Goal: Information Seeking & Learning: Check status

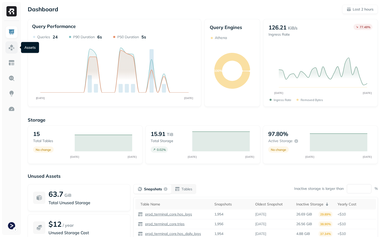
click at [14, 49] on img at bounding box center [11, 47] width 7 height 7
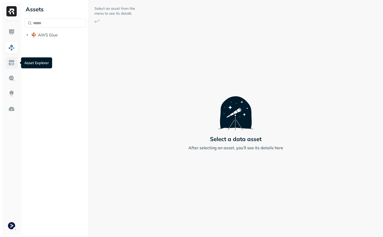
click at [14, 65] on img at bounding box center [11, 62] width 7 height 7
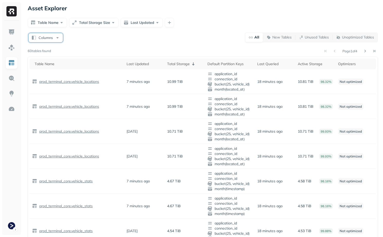
click at [47, 42] on button "Columns" at bounding box center [45, 37] width 34 height 9
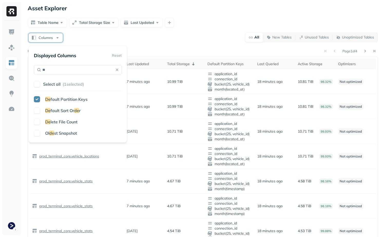
type input "**"
click at [58, 121] on span "lete File Count" at bounding box center [64, 121] width 27 height 5
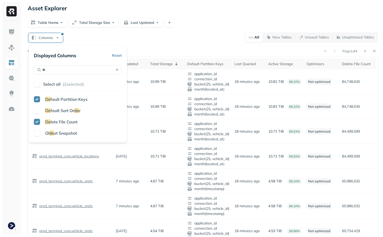
click at [249, 31] on div "Asset Explorer Table Name Total Storage Size Last Updated Columns All New Table…" at bounding box center [203, 216] width 360 height 432
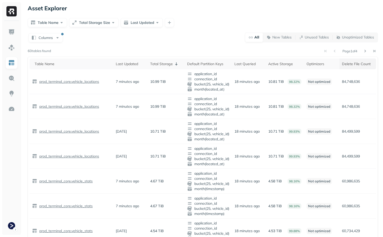
click at [356, 67] on th "Delete File Count" at bounding box center [357, 63] width 37 height 11
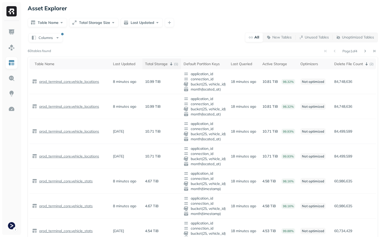
click at [162, 60] on th "Total Storage ( 1 )" at bounding box center [161, 63] width 38 height 11
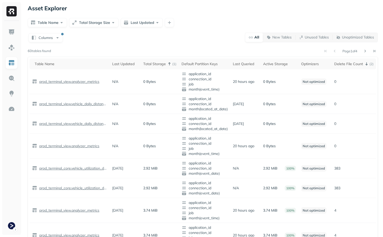
click at [167, 58] on div "Table Name Last Updated Total Storage ( 1 ) Default Partition Keys Last Queried…" at bounding box center [203, 222] width 350 height 330
click at [167, 61] on icon at bounding box center [169, 64] width 6 height 6
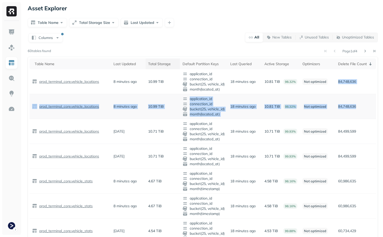
drag, startPoint x: 335, startPoint y: 81, endPoint x: 350, endPoint y: 115, distance: 37.6
click at [350, 115] on td "84,748,636" at bounding box center [355, 106] width 41 height 25
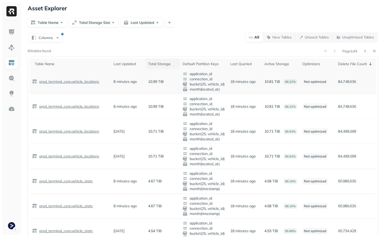
click at [343, 83] on p "84,748,636" at bounding box center [355, 81] width 35 height 5
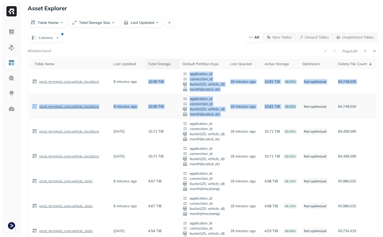
drag, startPoint x: 155, startPoint y: 75, endPoint x: 291, endPoint y: 113, distance: 141.1
click at [291, 113] on td "10.81 TiB 98.32%" at bounding box center [281, 106] width 38 height 25
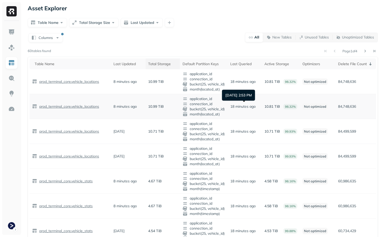
click at [236, 107] on p "18 minutes ago" at bounding box center [242, 106] width 25 height 5
click at [248, 101] on td "18 minutes ago" at bounding box center [244, 106] width 34 height 25
click at [346, 81] on p "84,748,636" at bounding box center [355, 81] width 35 height 5
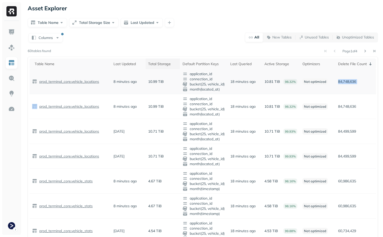
click at [346, 81] on p "84,748,636" at bounding box center [355, 81] width 35 height 5
click at [349, 83] on p "84,748,636" at bounding box center [355, 81] width 35 height 5
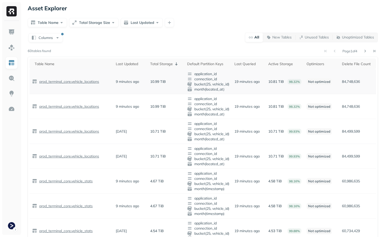
click at [350, 81] on p "84,748,636" at bounding box center [358, 81] width 32 height 5
click at [44, 37] on button "Columns" at bounding box center [45, 37] width 34 height 9
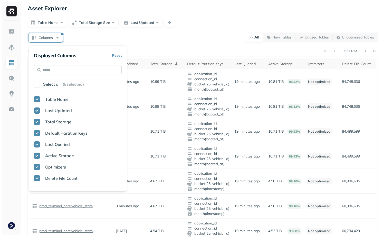
click at [67, 74] on input "text" at bounding box center [78, 69] width 88 height 9
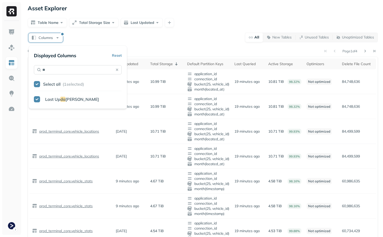
type input "***"
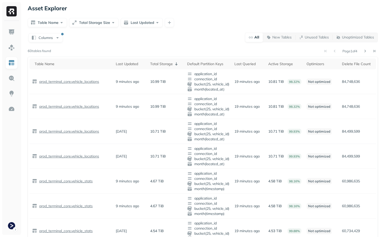
click at [194, 47] on div "Columns All New Tables Unused Tables Unoptimized Tables Page 1 of 4 60 tables f…" at bounding box center [203, 229] width 350 height 395
click at [45, 44] on div "Columns All New Tables Unused Tables Unoptimized Tables Page 1 of 4 60 tables f…" at bounding box center [203, 229] width 350 height 395
click at [46, 34] on button "Columns" at bounding box center [45, 37] width 34 height 9
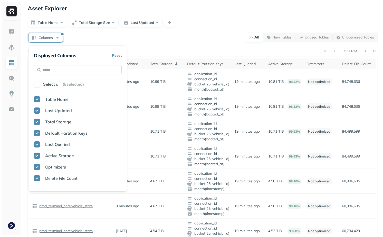
type input "*"
click at [65, 72] on input "*" at bounding box center [78, 69] width 88 height 9
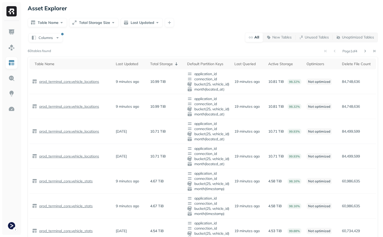
click at [224, 47] on div "Columns All New Tables Unused Tables Unoptimized Tables Page 1 of 4 60 tables f…" at bounding box center [203, 229] width 350 height 395
click at [353, 83] on p "84,748,636" at bounding box center [358, 81] width 32 height 5
click at [348, 105] on p "84,748,636" at bounding box center [358, 106] width 32 height 5
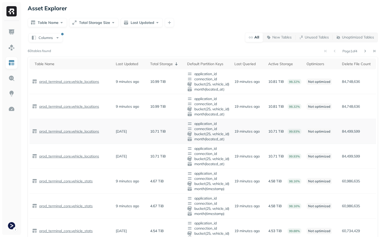
click at [351, 132] on p "84,499,599" at bounding box center [358, 131] width 32 height 5
click at [352, 152] on td "84,499,599" at bounding box center [357, 156] width 37 height 25
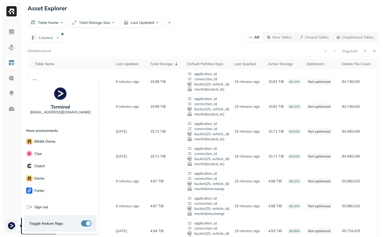
click at [13, 229] on html "Asset Explorer Table Name Total Storage Size Last Updated Columns All New Table…" at bounding box center [191, 216] width 383 height 432
click at [50, 180] on div "Unity" at bounding box center [60, 178] width 72 height 13
click at [160, 198] on html "Asset Explorer Table Name Total Storage Size Last Updated Columns All New Table…" at bounding box center [191, 216] width 383 height 432
